Goal: Task Accomplishment & Management: Complete application form

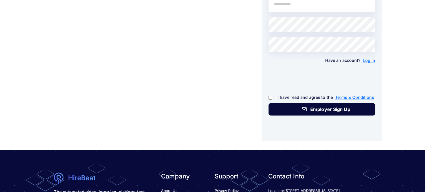
scroll to position [246, 4]
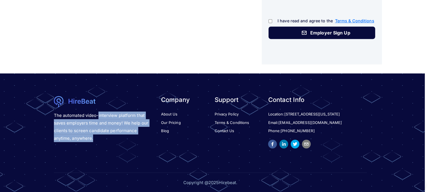
drag, startPoint x: 98, startPoint y: 112, endPoint x: 134, endPoint y: 150, distance: 52.0
click at [134, 150] on div "The automated video-interview platform that saves employers time and money! We …" at bounding box center [103, 127] width 107 height 62
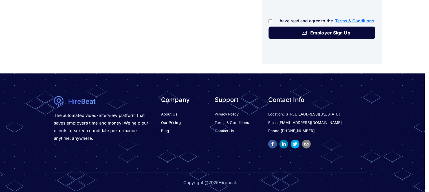
click at [136, 150] on div "The automated video-interview platform that saves employers time and money! We …" at bounding box center [103, 127] width 107 height 62
drag, startPoint x: 65, startPoint y: 91, endPoint x: 112, endPoint y: 123, distance: 57.1
click at [112, 123] on footer "The automated video-interview platform that saves employers time and money! We …" at bounding box center [210, 132] width 429 height 119
click at [112, 123] on p "The automated video-interview platform that saves employers time and money! We …" at bounding box center [102, 126] width 97 height 30
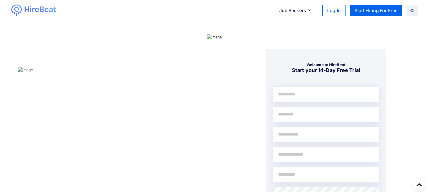
scroll to position [246, 4]
